Goal: Task Accomplishment & Management: Complete application form

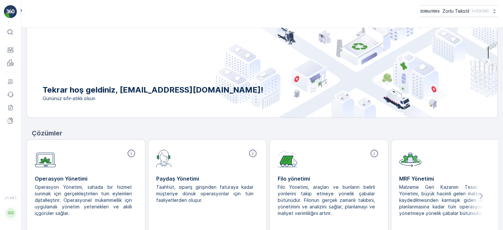
scroll to position [26, 0]
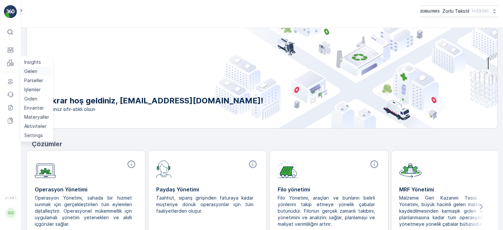
click at [33, 70] on p "Gelen" at bounding box center [30, 71] width 13 height 7
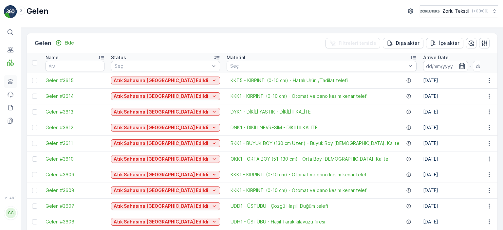
click at [10, 82] on icon at bounding box center [10, 81] width 7 height 7
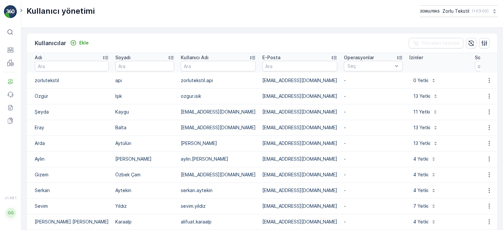
scroll to position [27, 0]
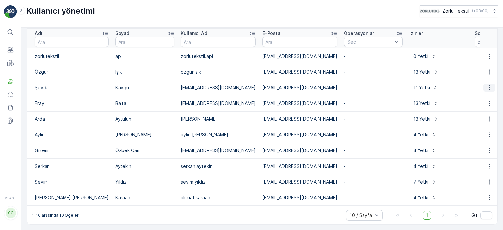
click at [487, 84] on icon "button" at bounding box center [489, 87] width 7 height 7
click at [52, 83] on td "Şeyda" at bounding box center [69, 88] width 85 height 16
click at [46, 85] on td "Şeyda" at bounding box center [69, 88] width 85 height 16
click at [185, 86] on td "[EMAIL_ADDRESS][DOMAIN_NAME]" at bounding box center [218, 88] width 82 height 16
click at [262, 81] on td "[EMAIL_ADDRESS][DOMAIN_NAME]" at bounding box center [300, 88] width 82 height 16
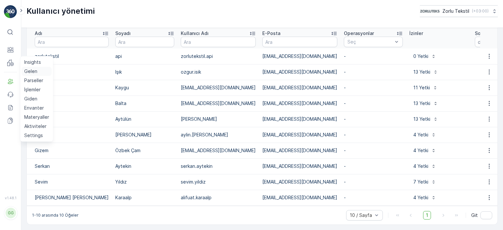
click at [33, 72] on p "Gelen" at bounding box center [30, 71] width 13 height 7
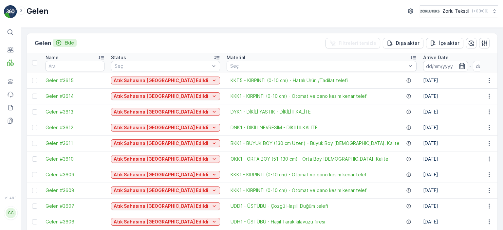
click at [64, 42] on div "Ekle" at bounding box center [64, 43] width 19 height 7
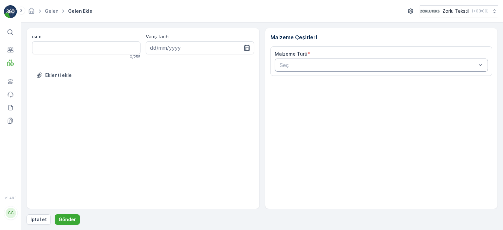
click at [316, 65] on div at bounding box center [378, 65] width 198 height 6
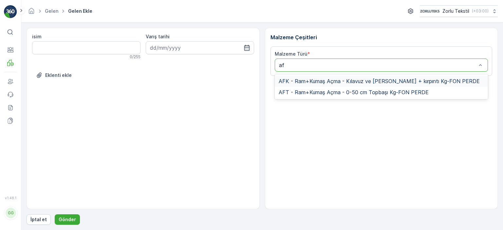
type input "aft"
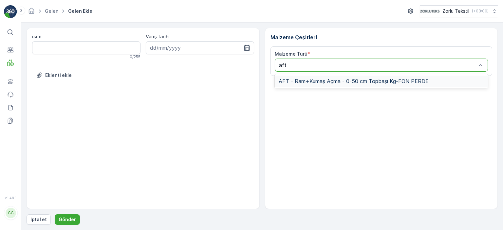
click at [331, 81] on span "AFT - Ram+Kumaş Açma - 0-50 cm Topbaşı Kg-FON PERDE" at bounding box center [354, 81] width 150 height 6
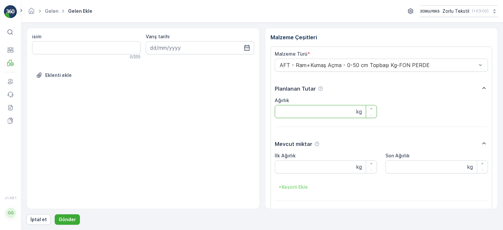
click at [315, 110] on input "Ağırlık" at bounding box center [326, 111] width 102 height 13
click at [298, 62] on div at bounding box center [378, 65] width 198 height 6
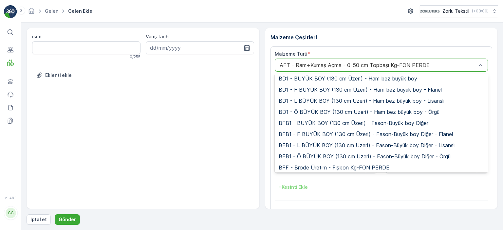
scroll to position [98, 0]
